Goal: Information Seeking & Learning: Learn about a topic

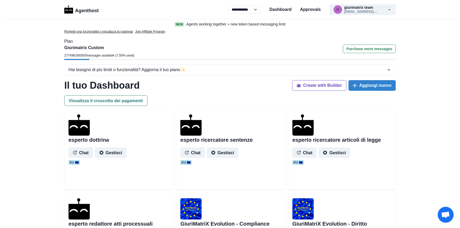
select select "**"
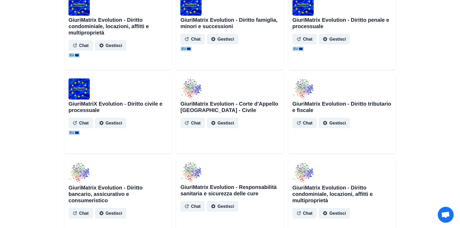
scroll to position [604, 0]
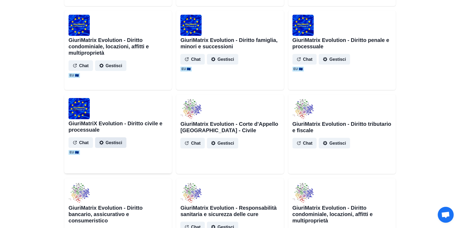
click at [117, 142] on button "Gestisci" at bounding box center [110, 142] width 31 height 11
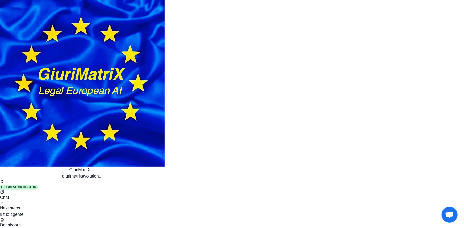
scroll to position [374, 0]
